Goal: Find specific page/section

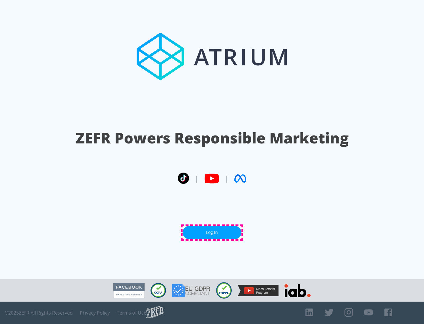
click at [212, 233] on link "Log In" at bounding box center [212, 232] width 59 height 13
